Goal: Task Accomplishment & Management: Manage account settings

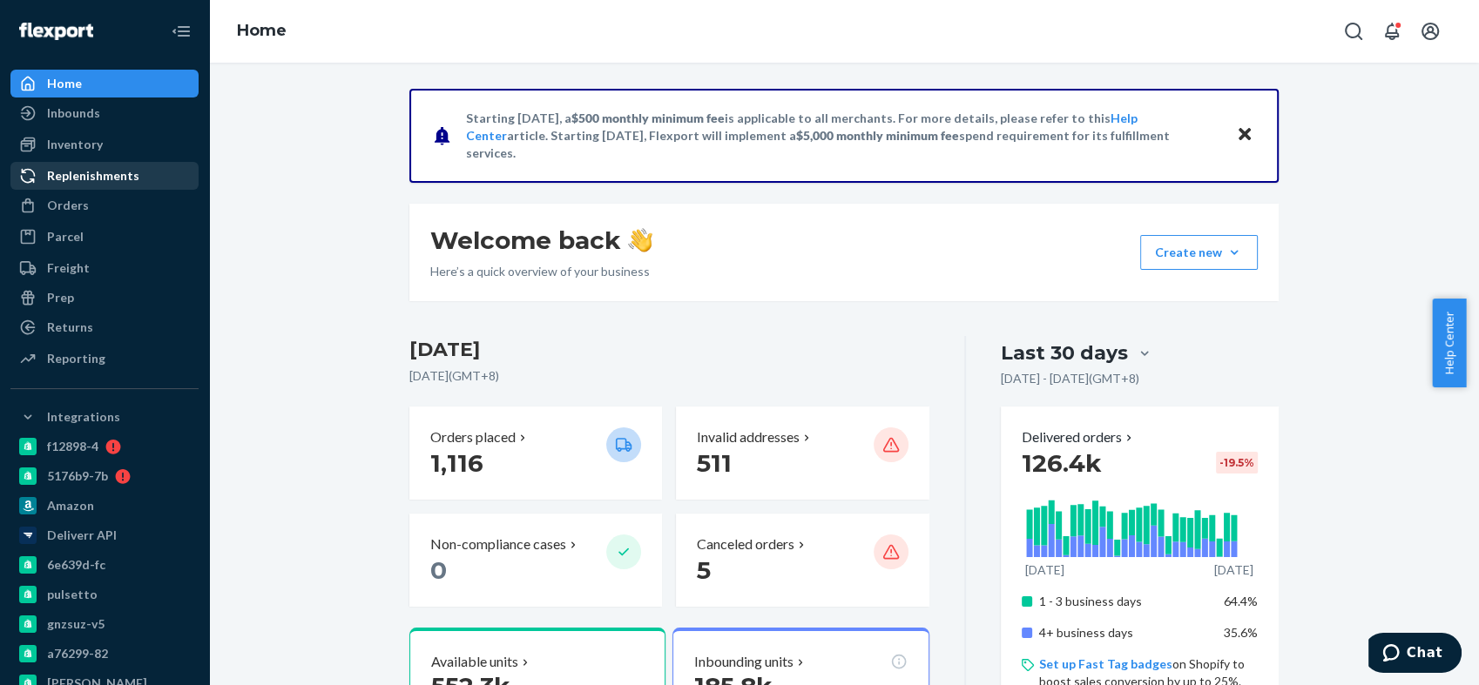
drag, startPoint x: 89, startPoint y: 199, endPoint x: 123, endPoint y: 181, distance: 38.6
click at [89, 199] on div "Orders" at bounding box center [104, 205] width 185 height 24
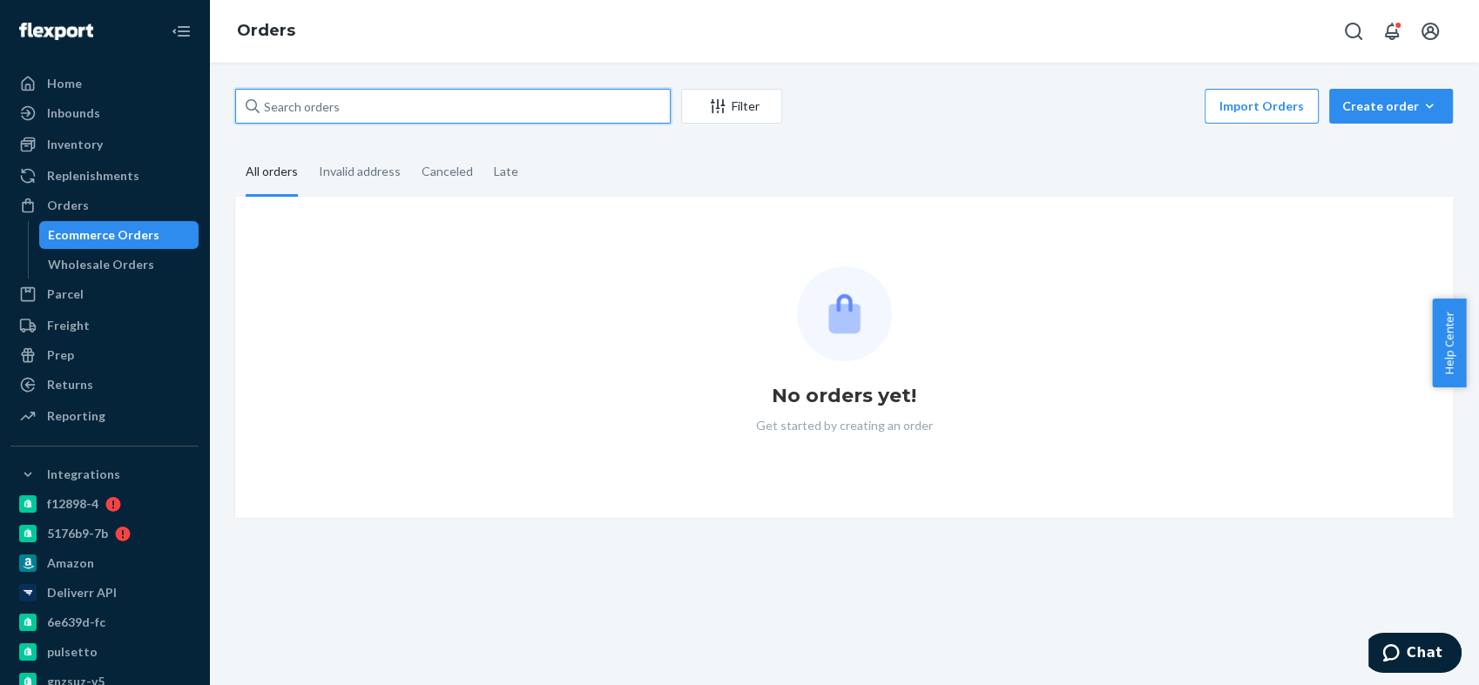
click at [326, 106] on input "text" at bounding box center [452, 106] width 435 height 35
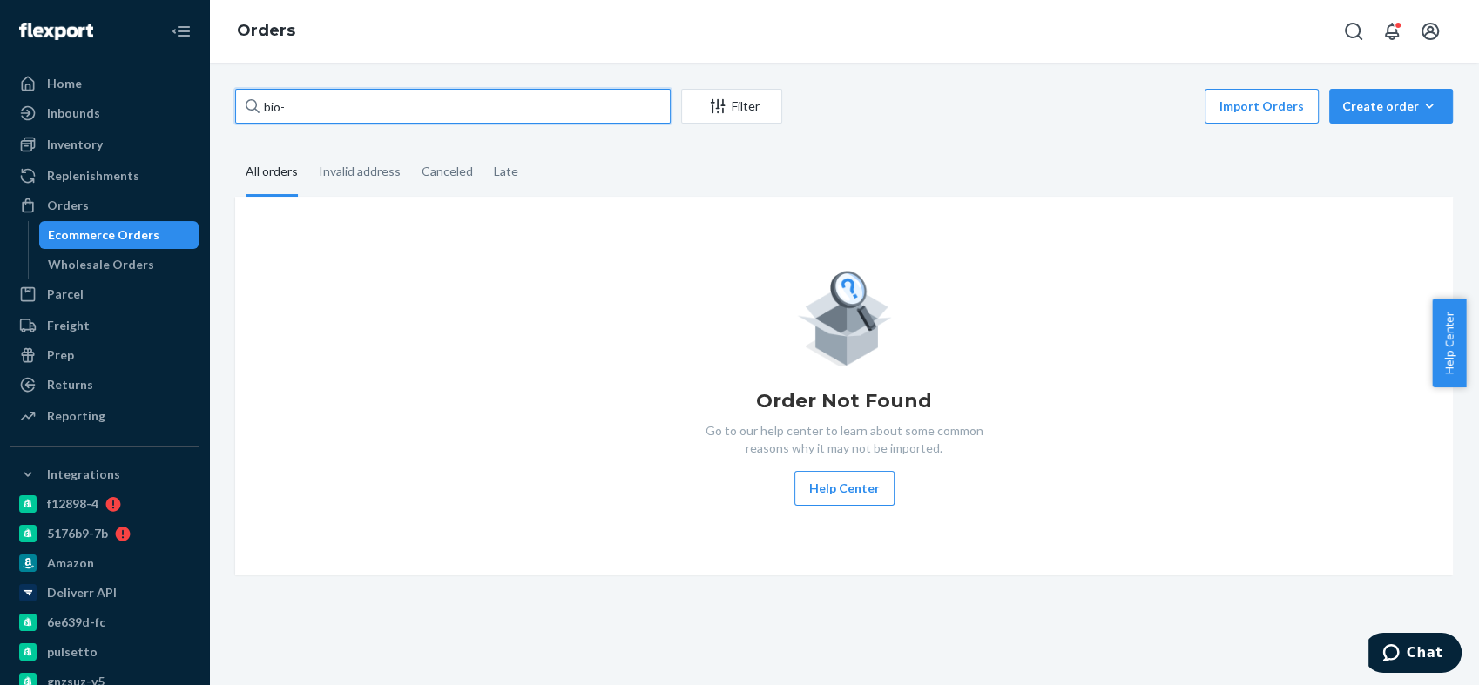
paste input "2319279"
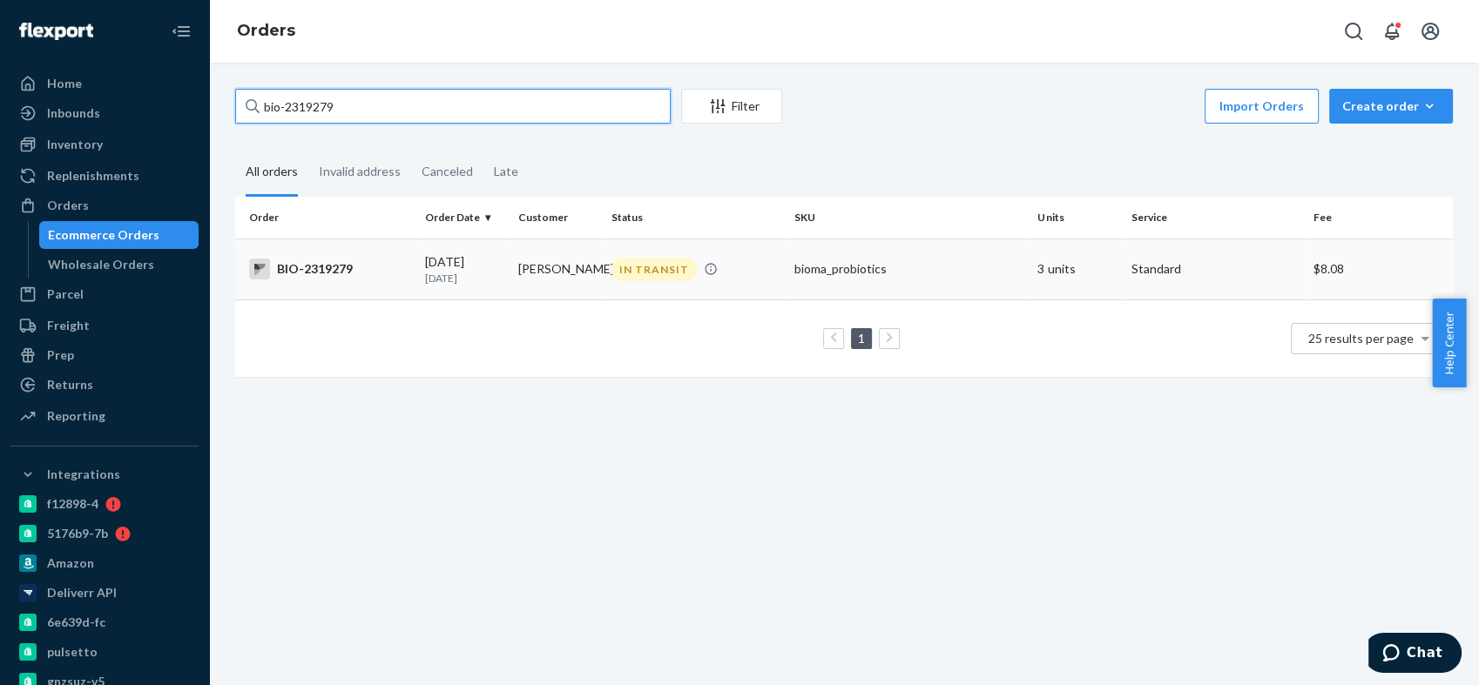
type input "bio-2319279"
click at [322, 266] on div "BIO-2319279" at bounding box center [330, 269] width 162 height 21
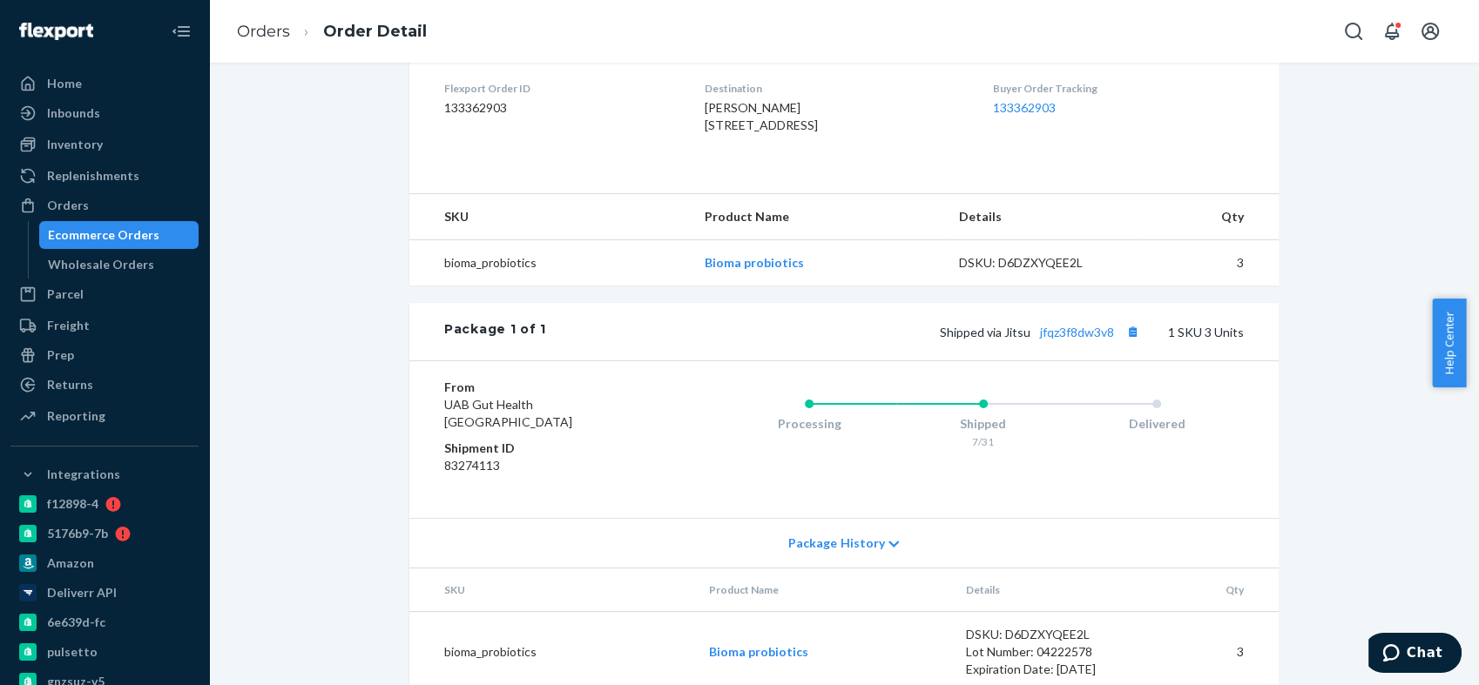
scroll to position [545, 0]
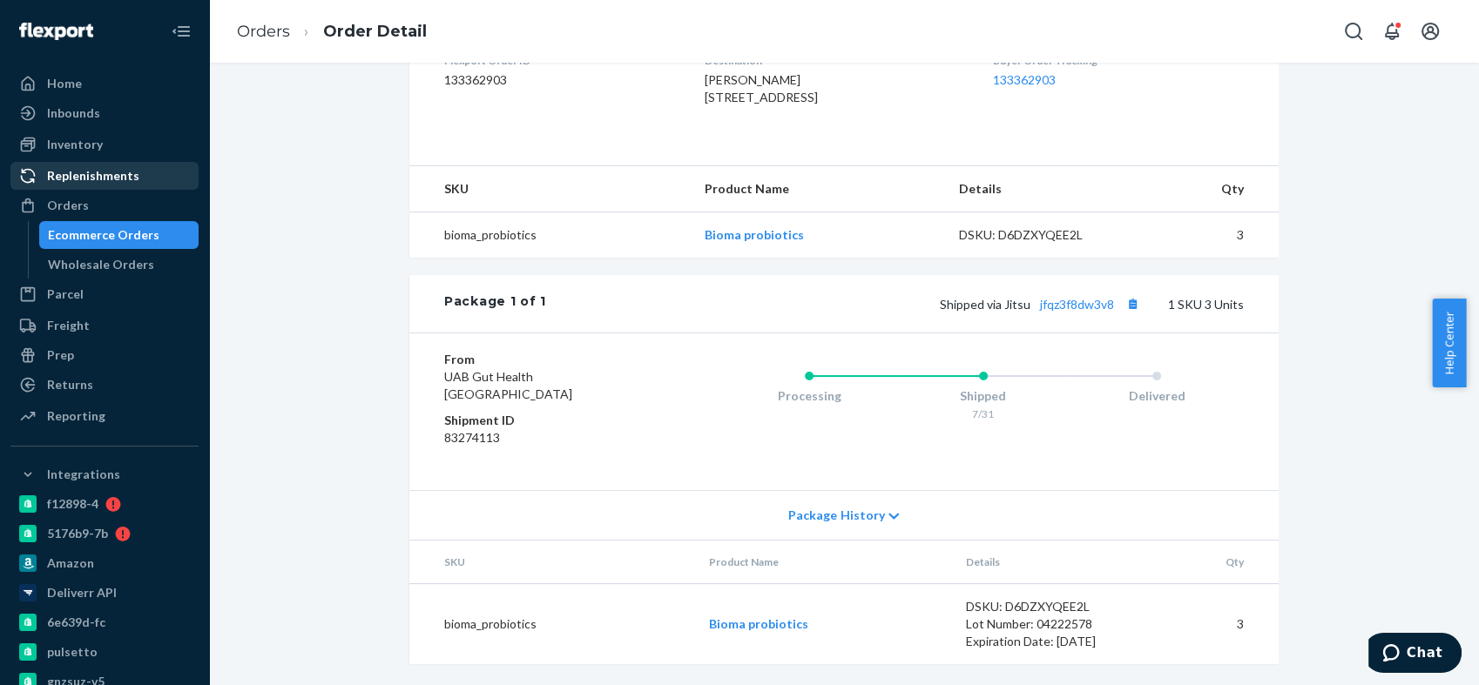
drag, startPoint x: 95, startPoint y: 213, endPoint x: 143, endPoint y: 181, distance: 57.7
click at [95, 212] on div "Orders" at bounding box center [104, 205] width 185 height 24
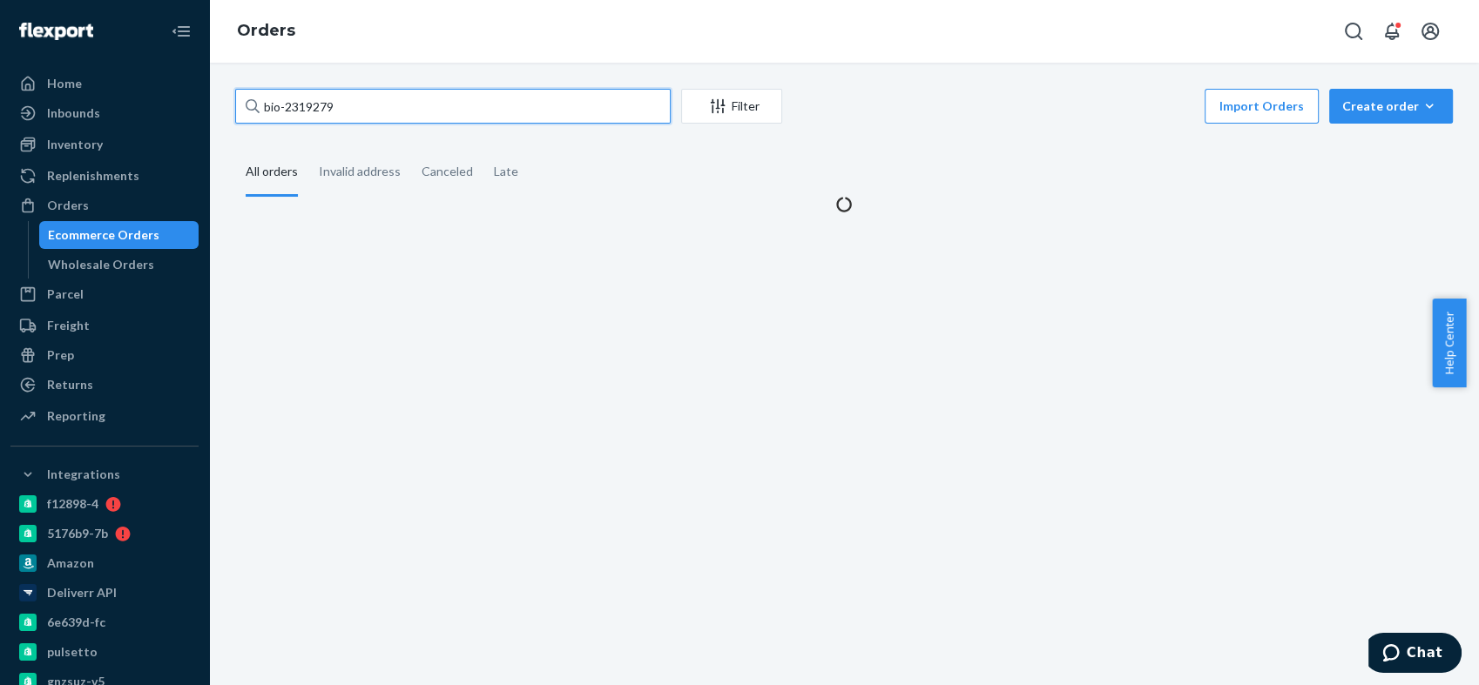
drag, startPoint x: 320, startPoint y: 107, endPoint x: 232, endPoint y: 104, distance: 88.9
click at [232, 104] on div "bio-2319279 Filter Import Orders Create order Ecommerce order Removal order All…" at bounding box center [844, 151] width 1244 height 125
paste input "BIO-IN-15176"
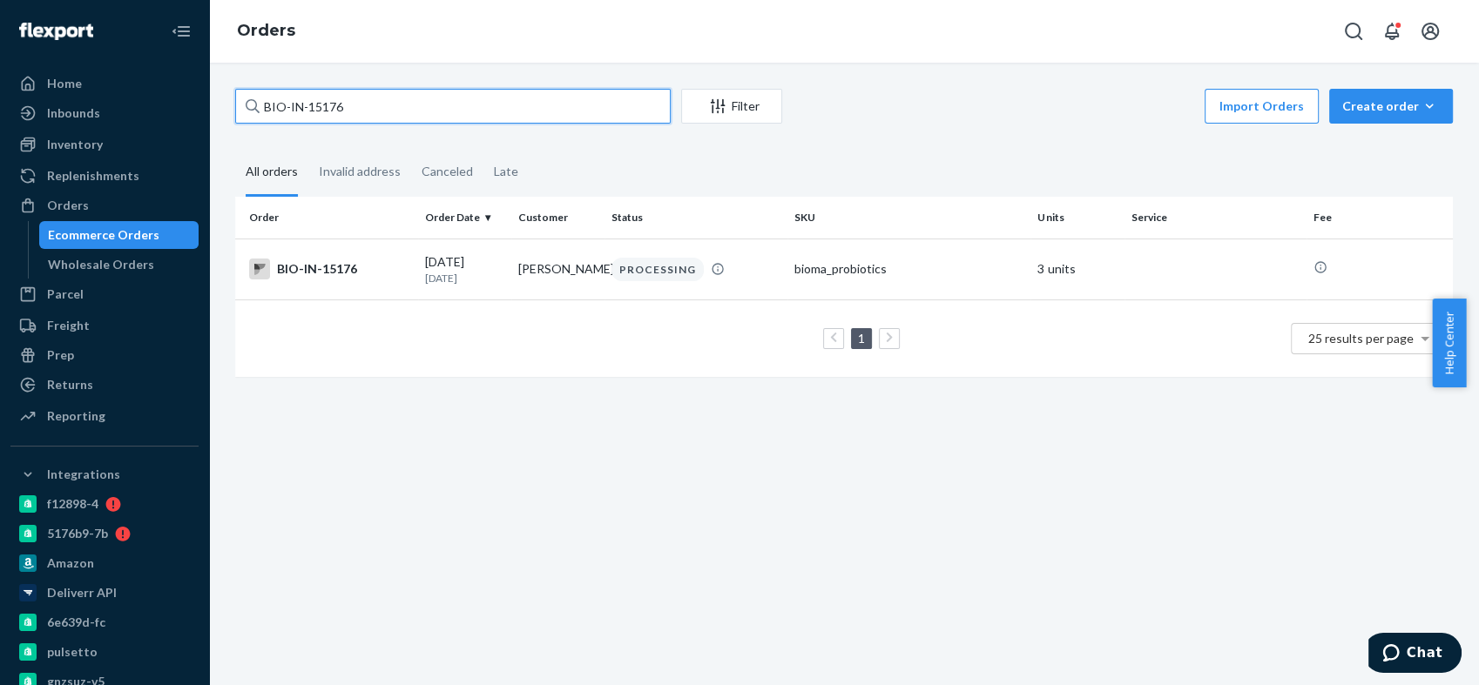
drag, startPoint x: 365, startPoint y: 111, endPoint x: 293, endPoint y: 104, distance: 72.6
click at [293, 104] on input "BIO-IN-15176" at bounding box center [452, 106] width 435 height 35
paste input "244832"
type input "BIO-2448326"
click at [800, 474] on div "BIO-2448326 Filter Import Orders Create order Ecommerce order Removal order All…" at bounding box center [844, 374] width 1270 height 623
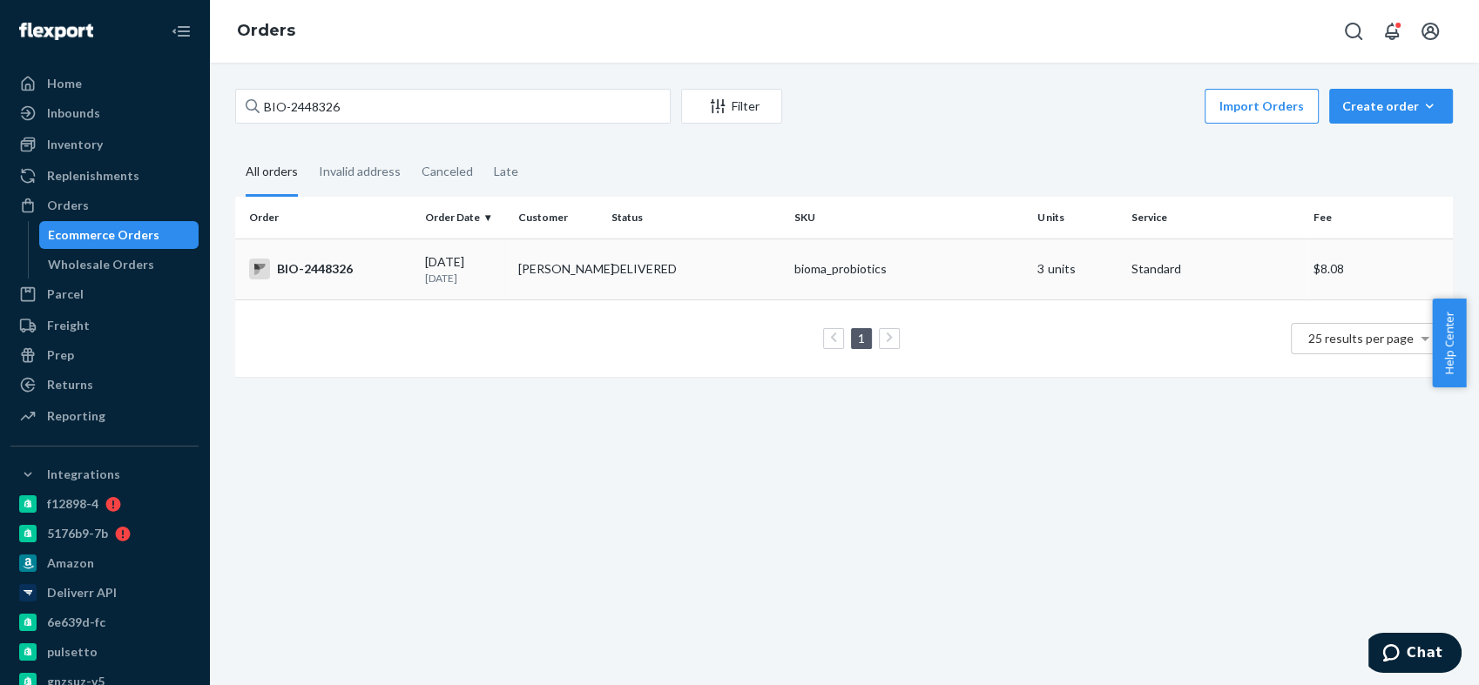
click at [325, 275] on div "BIO-2448326" at bounding box center [330, 269] width 162 height 21
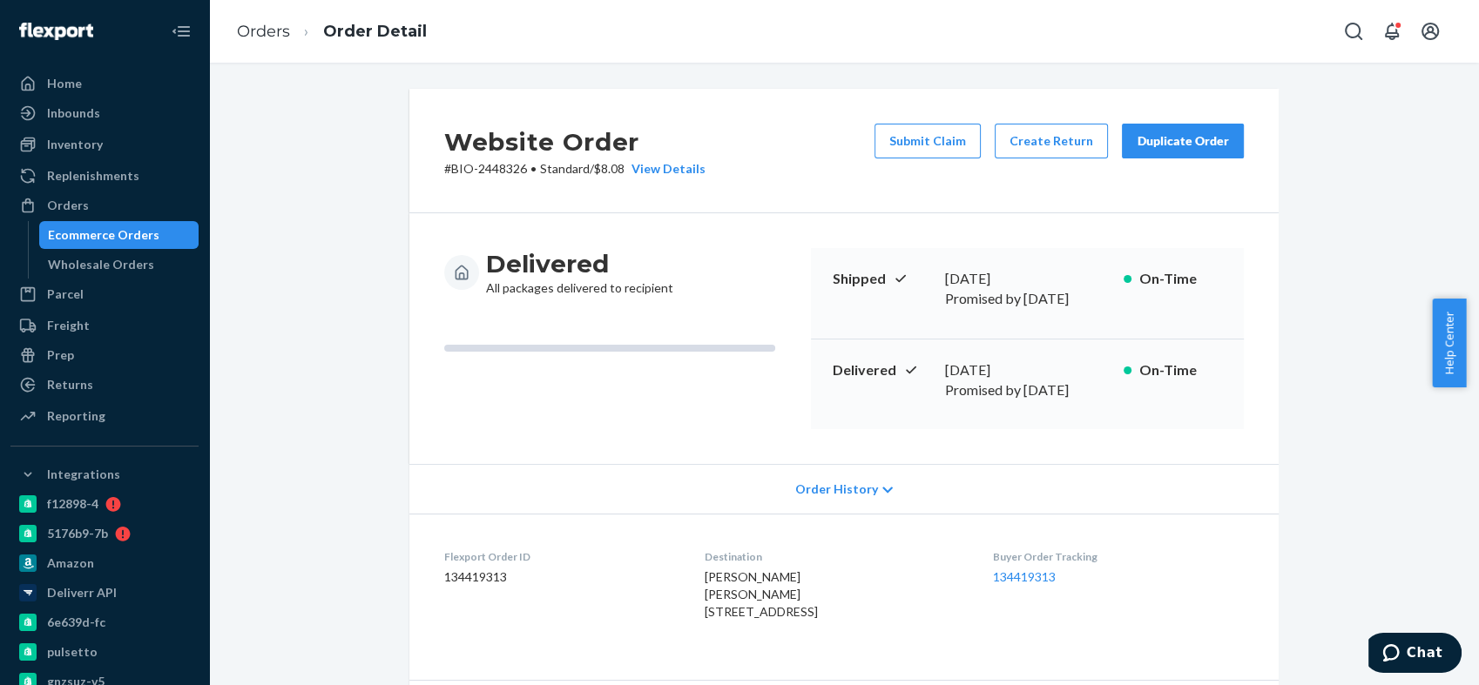
scroll to position [387, 0]
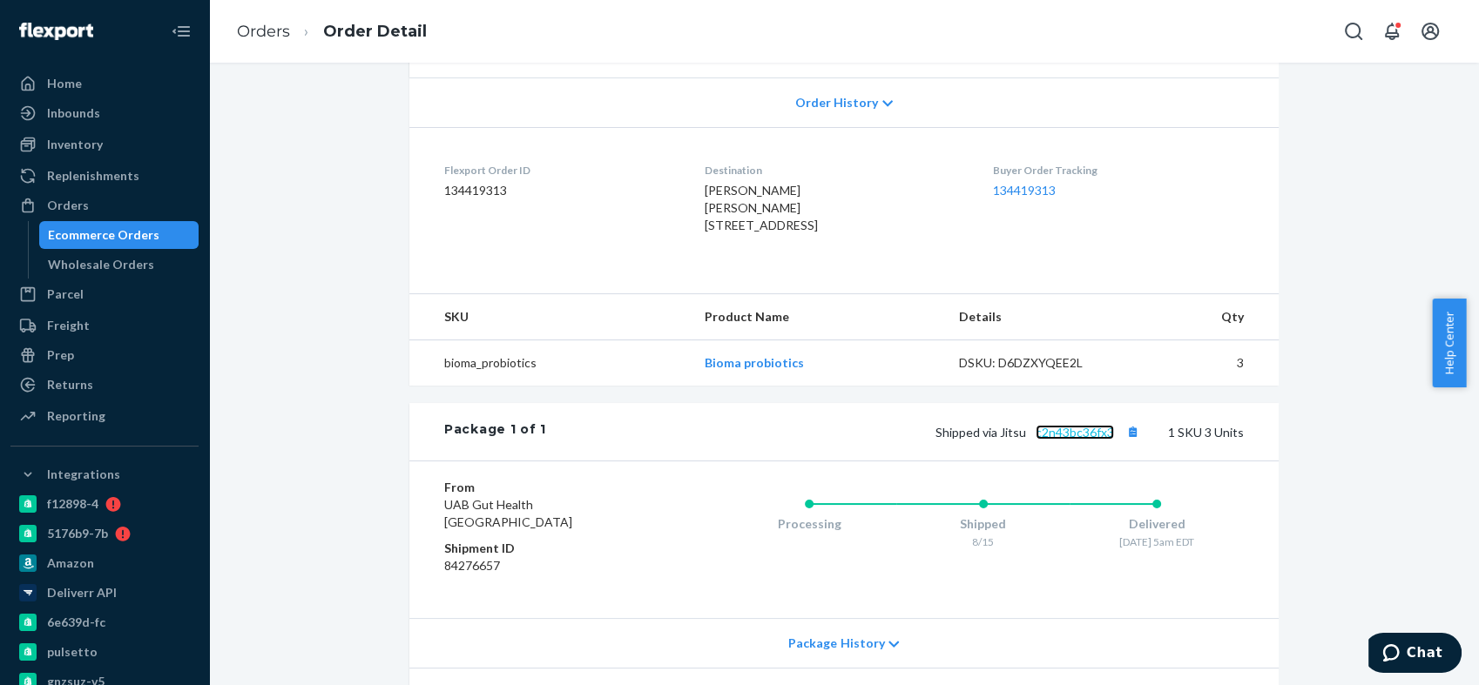
click at [1073, 440] on link "c2n43bc36fx3" at bounding box center [1074, 432] width 78 height 15
click at [1052, 435] on link "c2n43bc36fx3" at bounding box center [1074, 432] width 78 height 15
click at [152, 206] on div "Orders" at bounding box center [104, 205] width 185 height 24
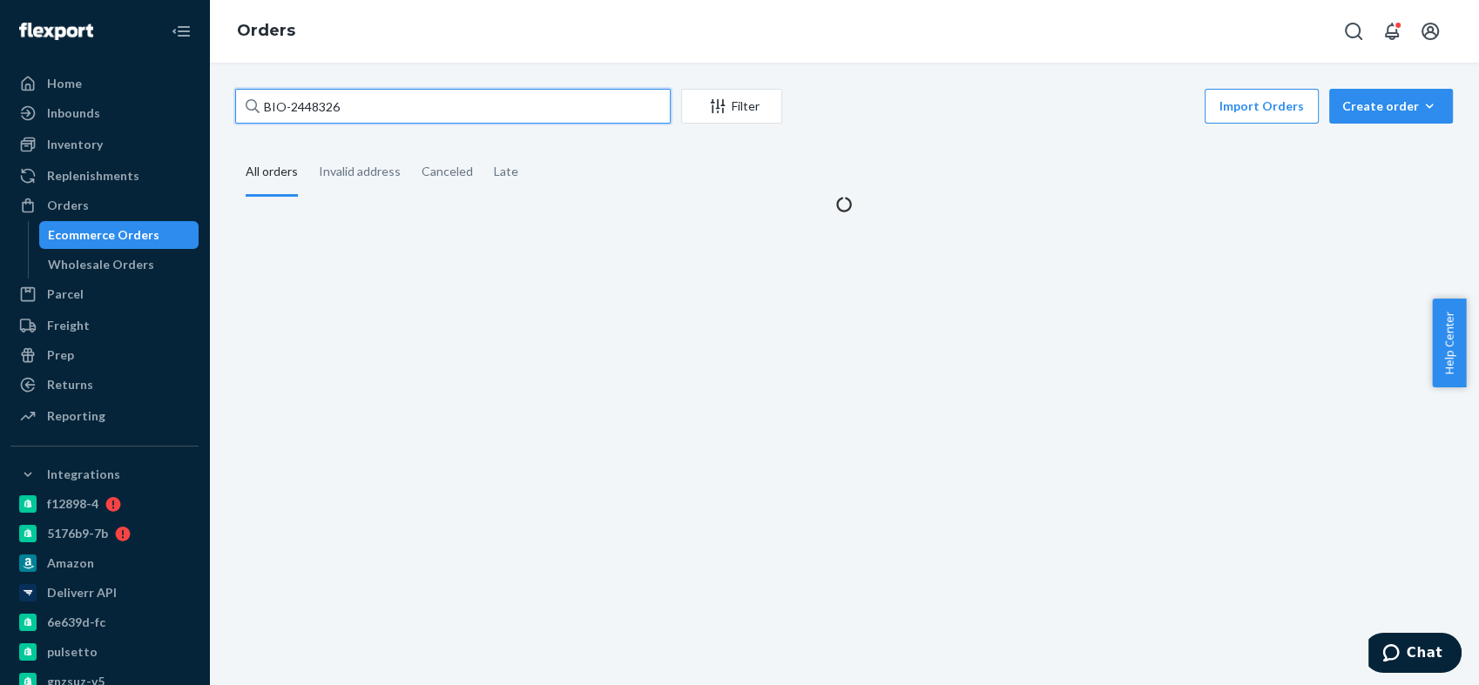
click at [313, 101] on input "BIO-2448326" at bounding box center [452, 106] width 435 height 35
click at [313, 100] on input "BIO-2448326" at bounding box center [452, 106] width 435 height 35
paste input "7864"
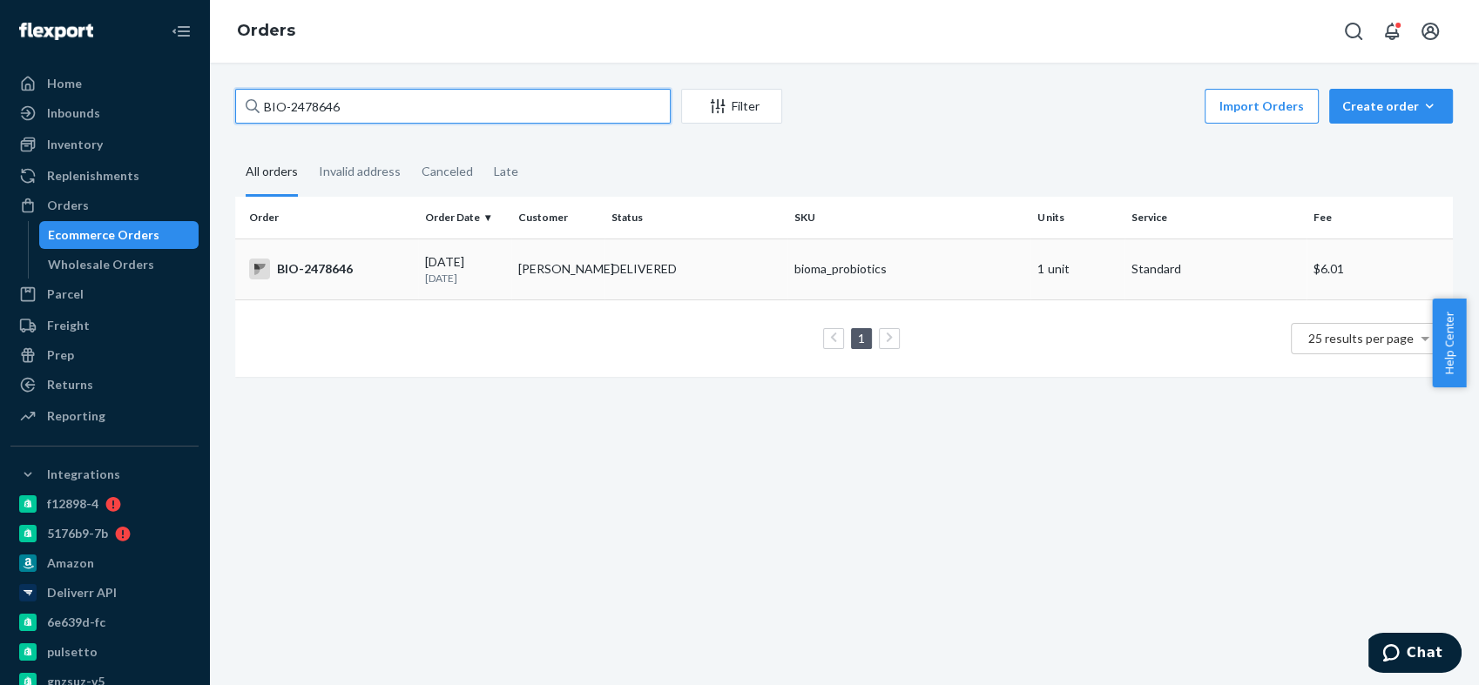
type input "BIO-2478646"
click at [299, 265] on div "BIO-2478646" at bounding box center [330, 269] width 162 height 21
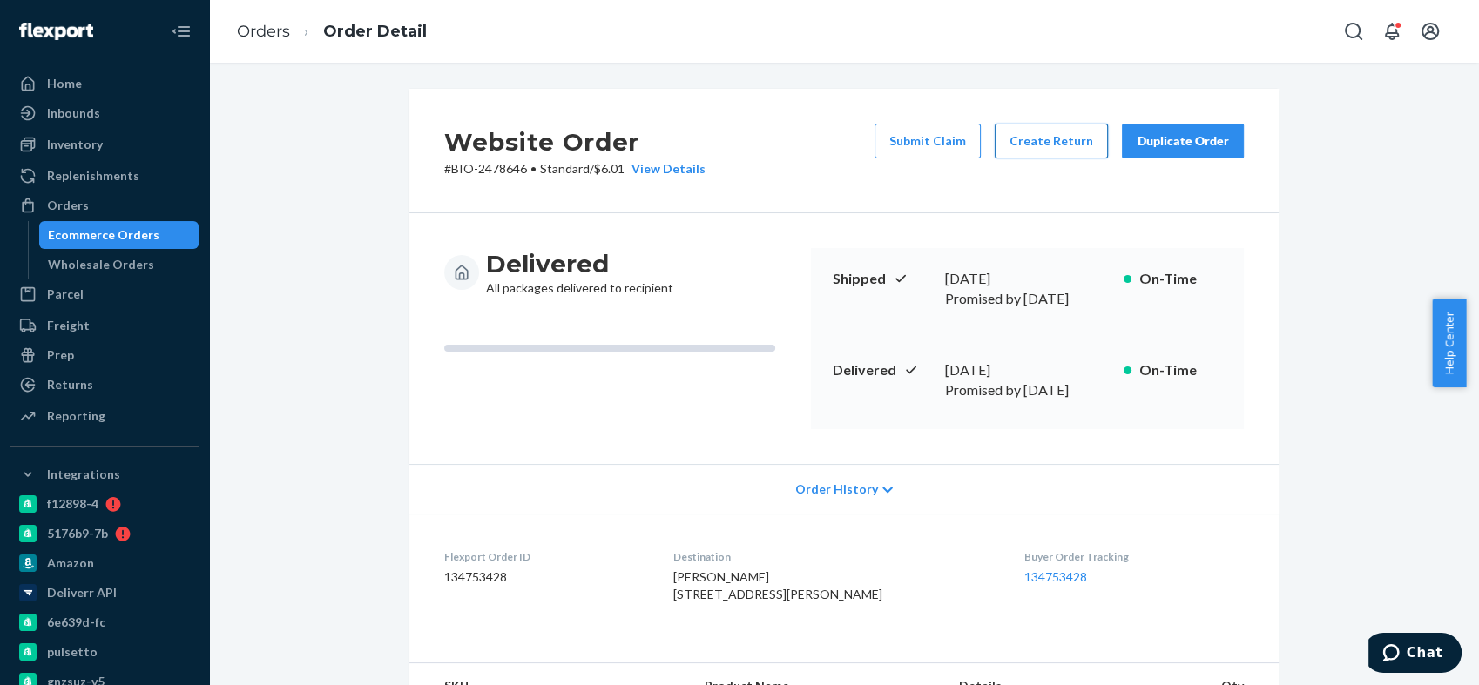
click at [1004, 144] on button "Create Return" at bounding box center [1050, 141] width 113 height 35
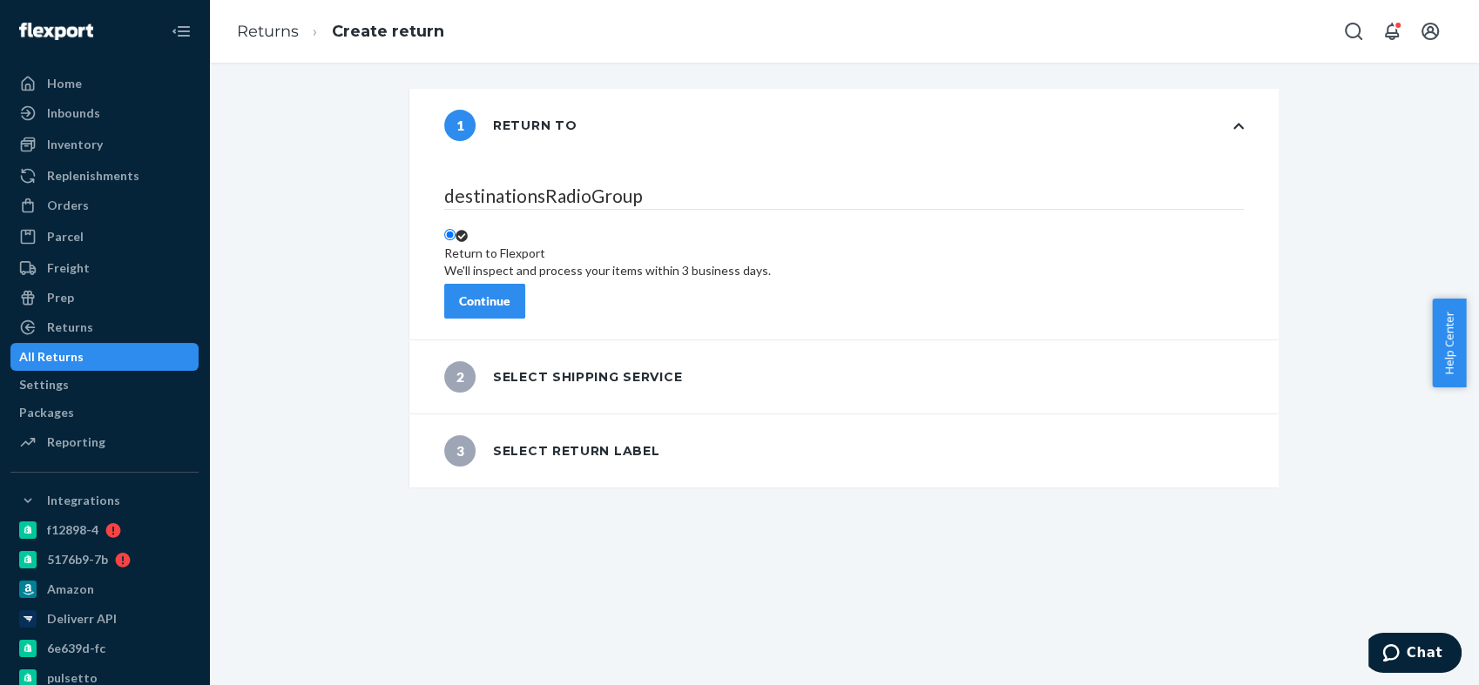
click at [510, 293] on div "Continue" at bounding box center [484, 301] width 51 height 17
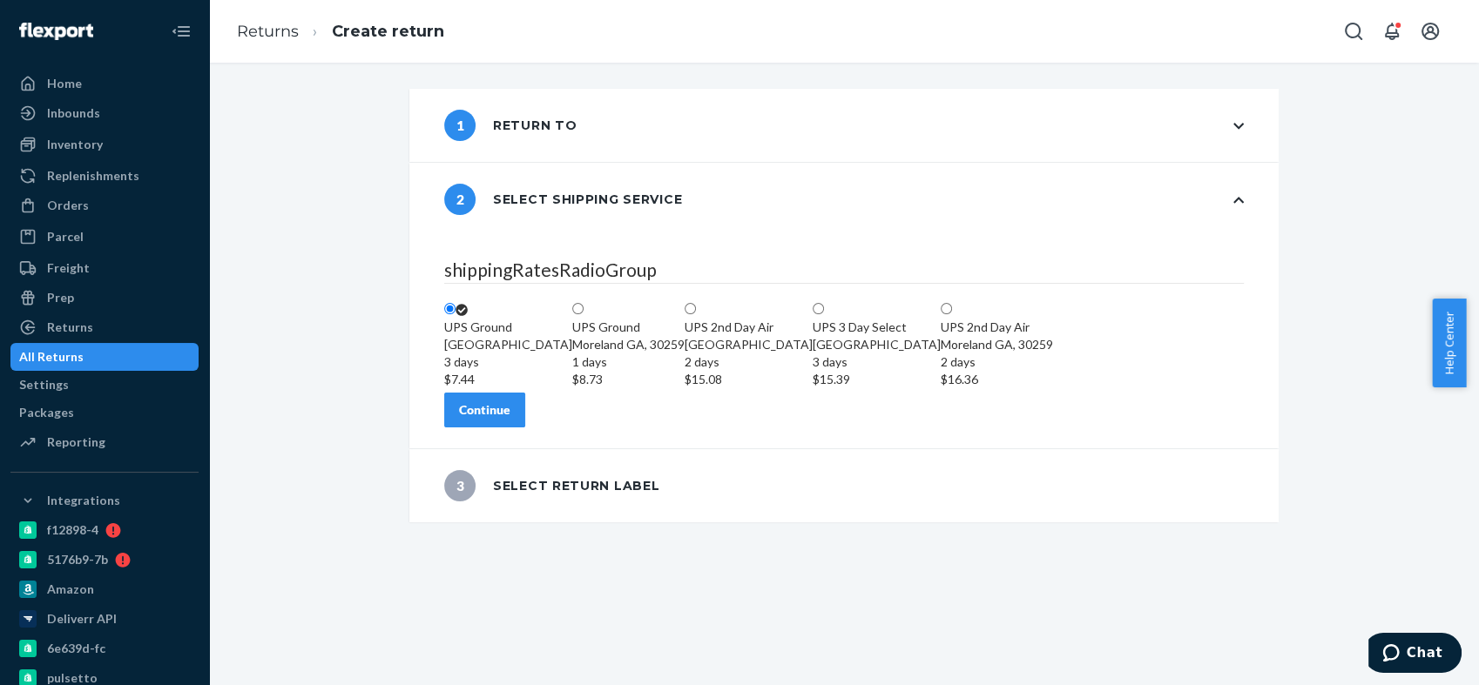
click at [510, 419] on div "Continue" at bounding box center [484, 409] width 51 height 17
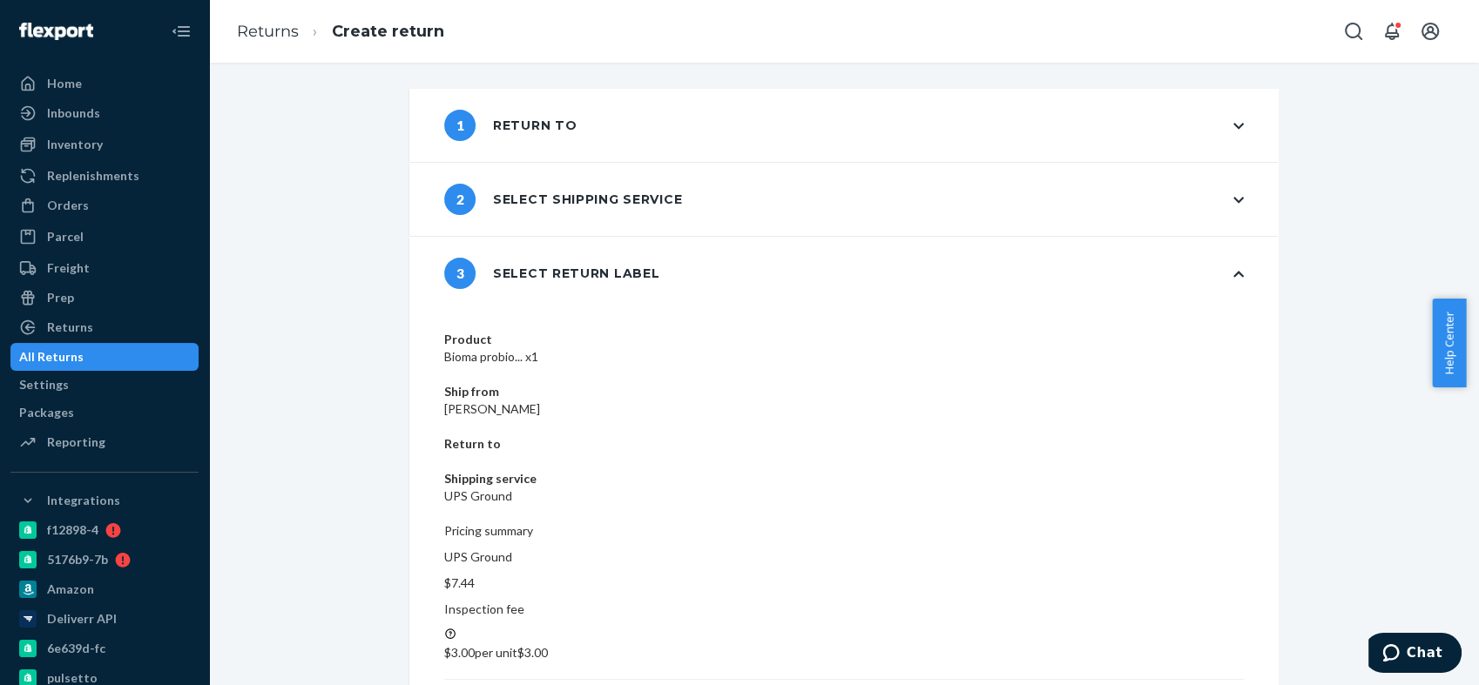
click at [685, 401] on dd "[PERSON_NAME]" at bounding box center [843, 409] width 799 height 17
copy dd "[PERSON_NAME]"
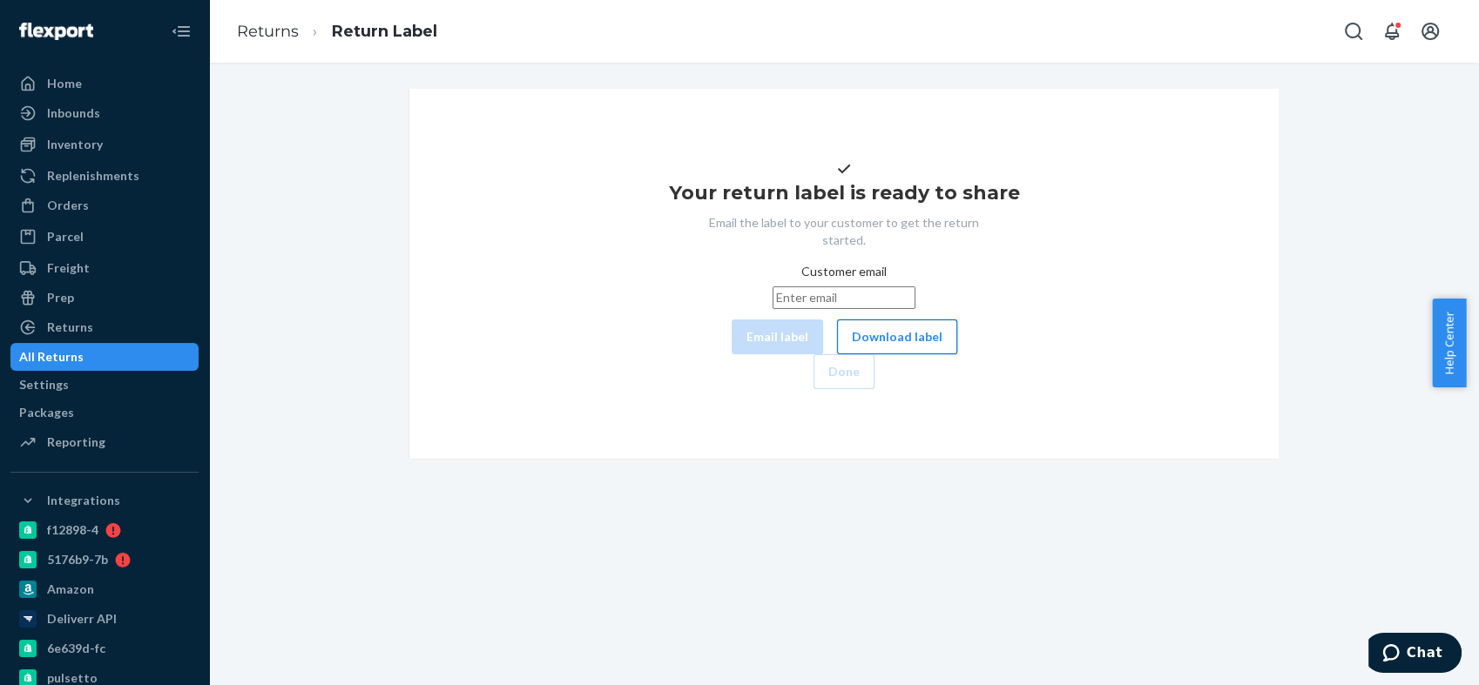
click at [837, 354] on button "Download label" at bounding box center [897, 337] width 120 height 35
